Goal: Navigation & Orientation: Find specific page/section

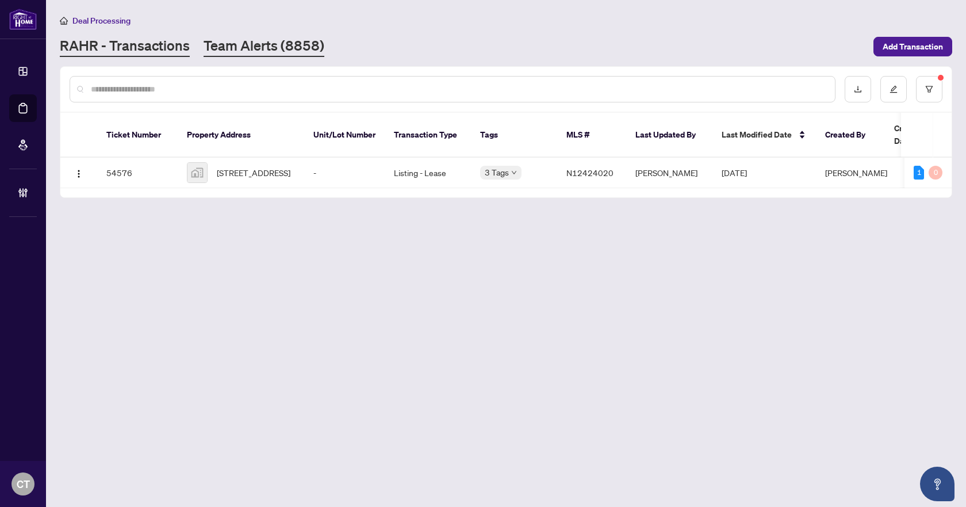
click at [236, 49] on link "Team Alerts (8858)" at bounding box center [264, 46] width 121 height 21
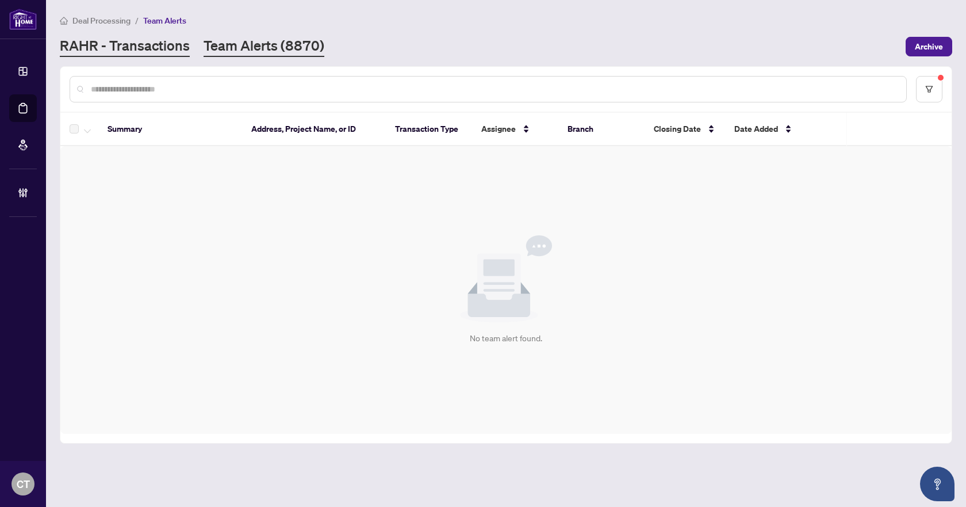
click at [145, 42] on link "RAHR - Transactions" at bounding box center [125, 46] width 130 height 21
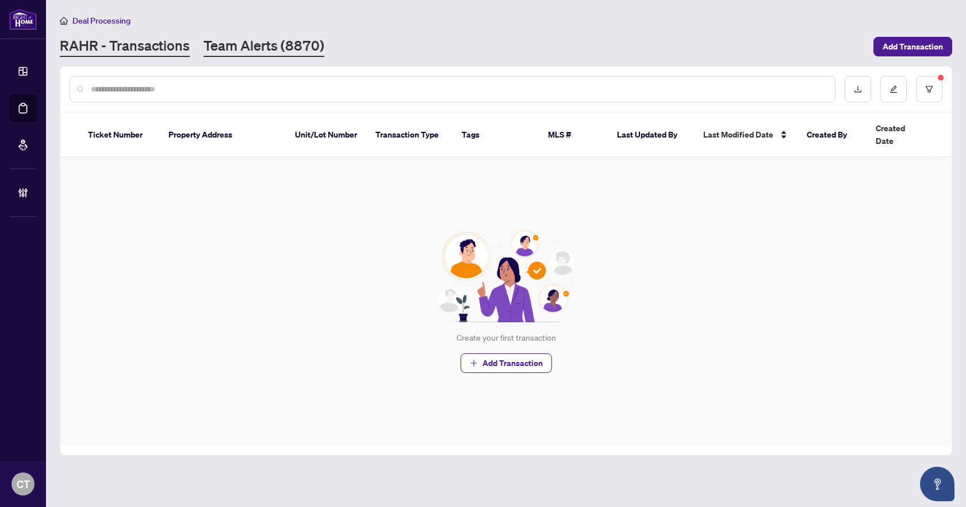
click at [222, 52] on link "Team Alerts (8870)" at bounding box center [264, 46] width 121 height 21
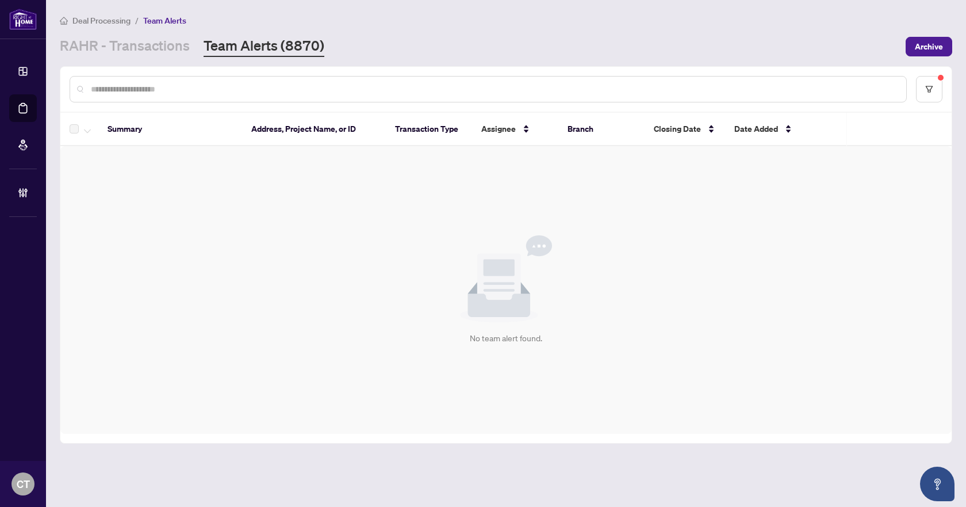
drag, startPoint x: 506, startPoint y: 46, endPoint x: 302, endPoint y: 46, distance: 203.6
click at [506, 46] on div "[PERSON_NAME] - Transactions Team Alerts (8870)" at bounding box center [479, 46] width 839 height 21
click at [163, 48] on link "RAHR - Transactions" at bounding box center [125, 46] width 130 height 21
